Goal: Book appointment/travel/reservation

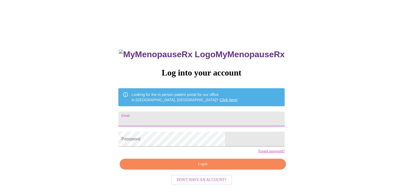
click at [229, 117] on input "Email" at bounding box center [201, 118] width 166 height 15
type input "[EMAIL_ADDRESS][DOMAIN_NAME]"
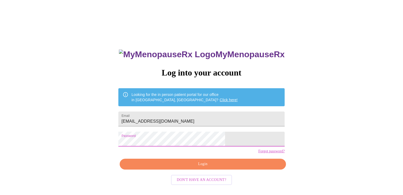
click at [198, 167] on span "Login" at bounding box center [203, 164] width 154 height 7
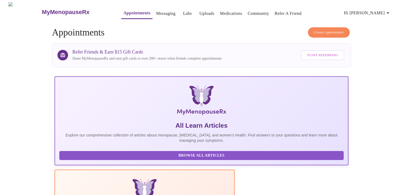
click at [334, 29] on span "Create Appointment" at bounding box center [329, 32] width 30 height 6
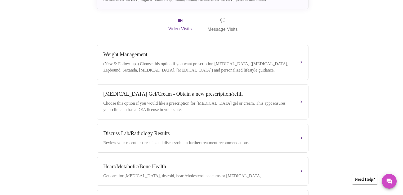
scroll to position [185, 0]
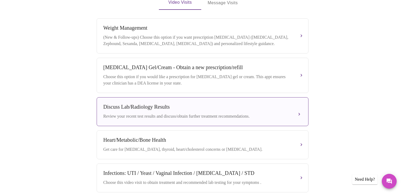
click at [162, 107] on div "Discuss Lab/Radiology Results" at bounding box center [197, 107] width 188 height 6
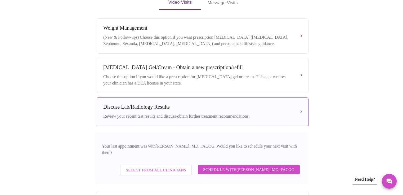
click at [270, 166] on span "Schedule with [PERSON_NAME], MD, FACOG" at bounding box center [248, 169] width 91 height 7
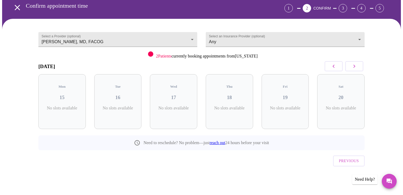
scroll to position [13, 0]
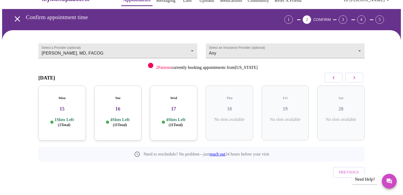
click at [70, 117] on p "1 Slots Left ( 1 Total)" at bounding box center [64, 122] width 19 height 10
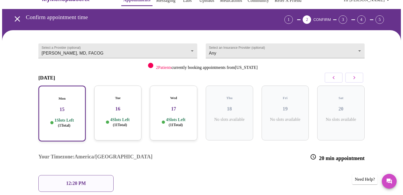
click at [127, 96] on h5 "Tue" at bounding box center [118, 98] width 39 height 4
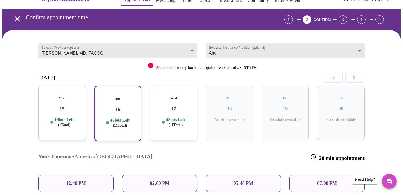
click at [160, 181] on p "02:00 PM" at bounding box center [160, 184] width 20 height 6
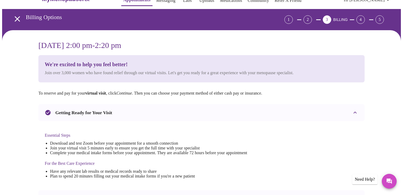
scroll to position [0, 0]
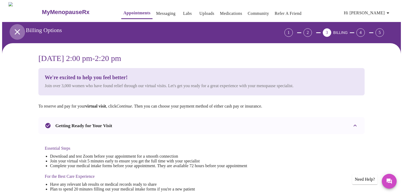
click at [17, 30] on icon "open drawer" at bounding box center [17, 31] width 9 height 9
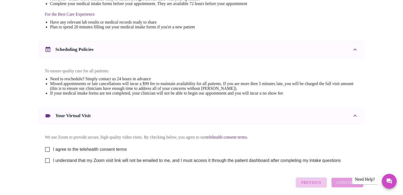
click at [305, 186] on span "Previous" at bounding box center [311, 182] width 20 height 7
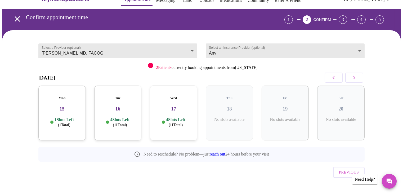
click at [168, 106] on h3 "17" at bounding box center [173, 109] width 39 height 6
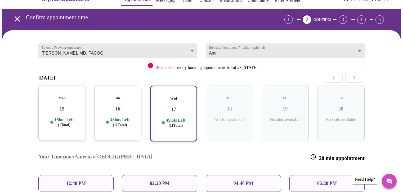
scroll to position [56, 0]
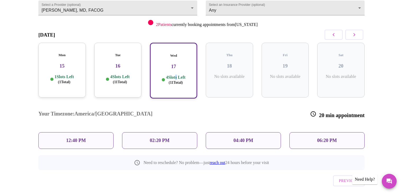
click at [175, 75] on p "4 Slots Left ( 11 Total)" at bounding box center [175, 80] width 19 height 10
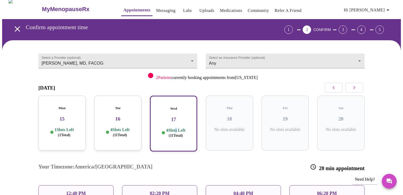
scroll to position [0, 0]
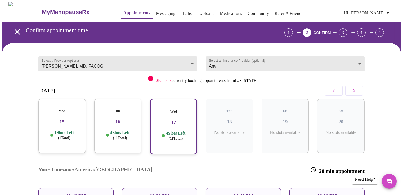
click at [175, 119] on h3 "17" at bounding box center [174, 122] width 38 height 6
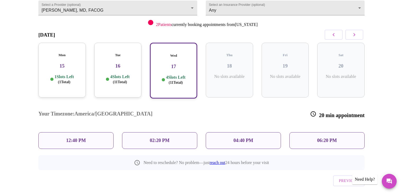
click at [160, 64] on h3 "17" at bounding box center [174, 67] width 38 height 6
click at [152, 138] on p "02:20 PM" at bounding box center [160, 141] width 20 height 6
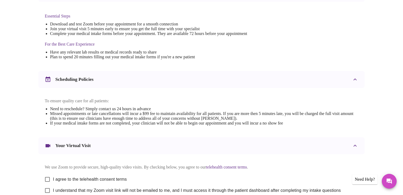
scroll to position [185, 0]
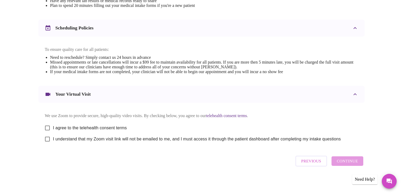
click at [47, 130] on input "I agree to the telehealth consent terms" at bounding box center [47, 127] width 11 height 11
checkbox input "true"
click at [47, 141] on input "I understand that my Zoom visit link will not be emailed to me, and I must acce…" at bounding box center [47, 138] width 11 height 11
checkbox input "true"
click at [346, 164] on span "Continue" at bounding box center [347, 161] width 21 height 7
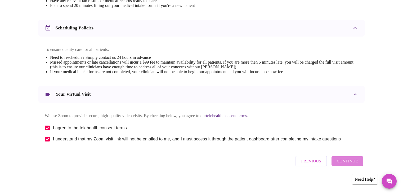
scroll to position [30, 0]
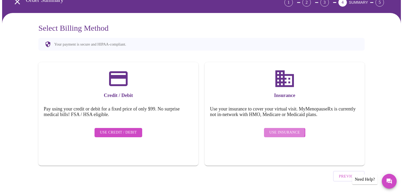
click at [279, 129] on span "Use Insurance" at bounding box center [284, 132] width 30 height 7
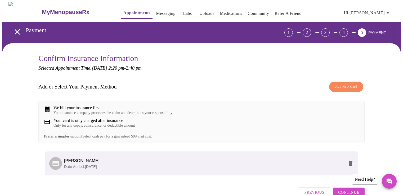
scroll to position [26, 0]
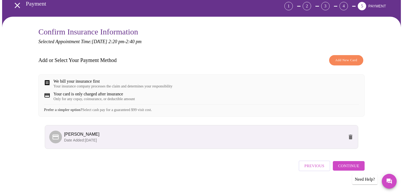
click at [343, 169] on span "Continue" at bounding box center [348, 165] width 21 height 7
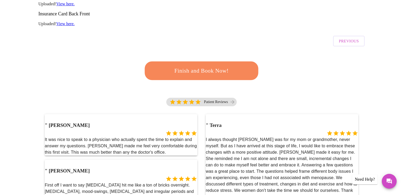
scroll to position [159, 0]
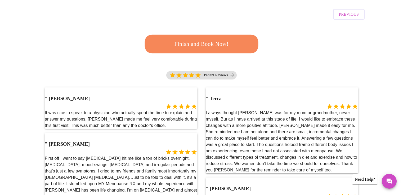
click at [207, 39] on span "Finish and Book Now!" at bounding box center [202, 44] width 98 height 10
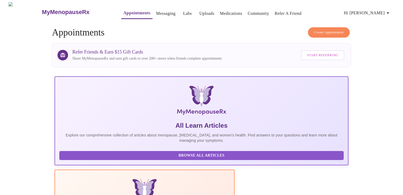
click at [123, 12] on link "Appointments" at bounding box center [136, 12] width 27 height 7
click at [382, 12] on span "Hi [PERSON_NAME]" at bounding box center [367, 12] width 47 height 7
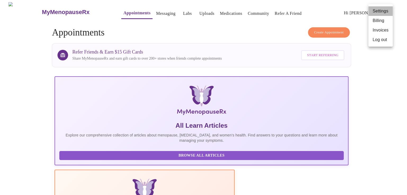
click at [380, 12] on li "Settings" at bounding box center [380, 11] width 24 height 10
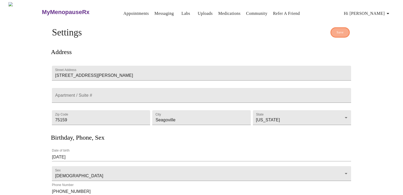
click at [342, 31] on span "Save" at bounding box center [340, 32] width 7 height 6
click at [377, 12] on span "Hi [PERSON_NAME]" at bounding box center [367, 13] width 47 height 7
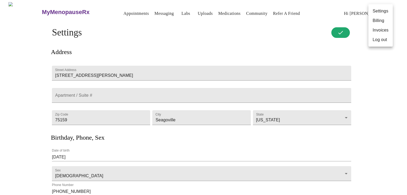
click at [380, 23] on li "Billing" at bounding box center [380, 21] width 24 height 10
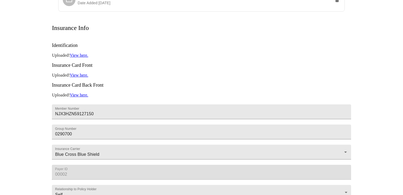
scroll to position [110, 0]
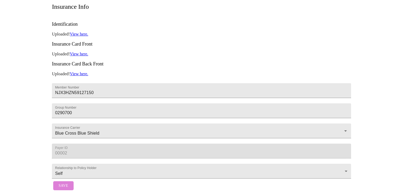
click at [59, 182] on button "Save" at bounding box center [63, 185] width 20 height 9
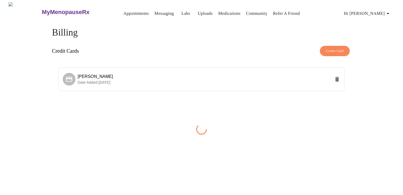
scroll to position [0, 0]
